Goal: Task Accomplishment & Management: Complete application form

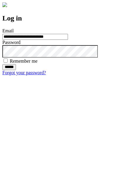
type input "**********"
click at [16, 70] on input "******" at bounding box center [9, 67] width 14 height 6
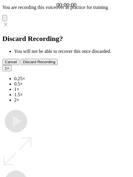
type input "**********"
